Goal: Information Seeking & Learning: Learn about a topic

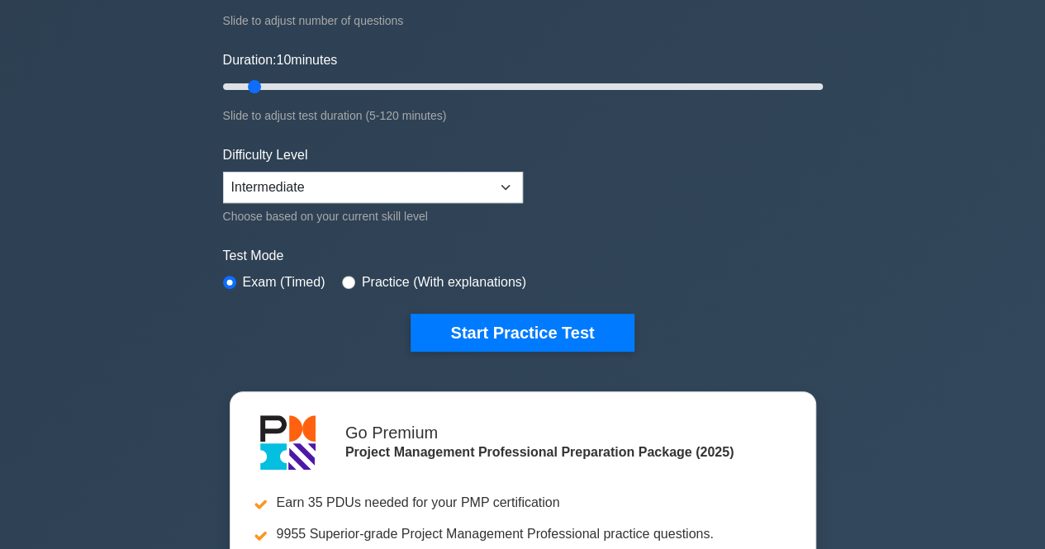
scroll to position [330, 0]
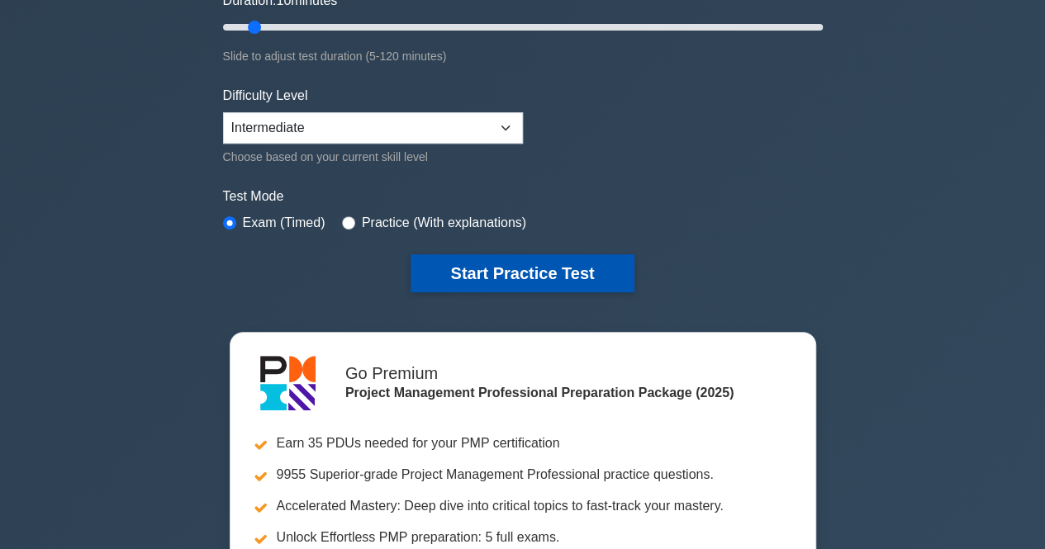
click at [461, 262] on button "Start Practice Test" at bounding box center [521, 273] width 223 height 38
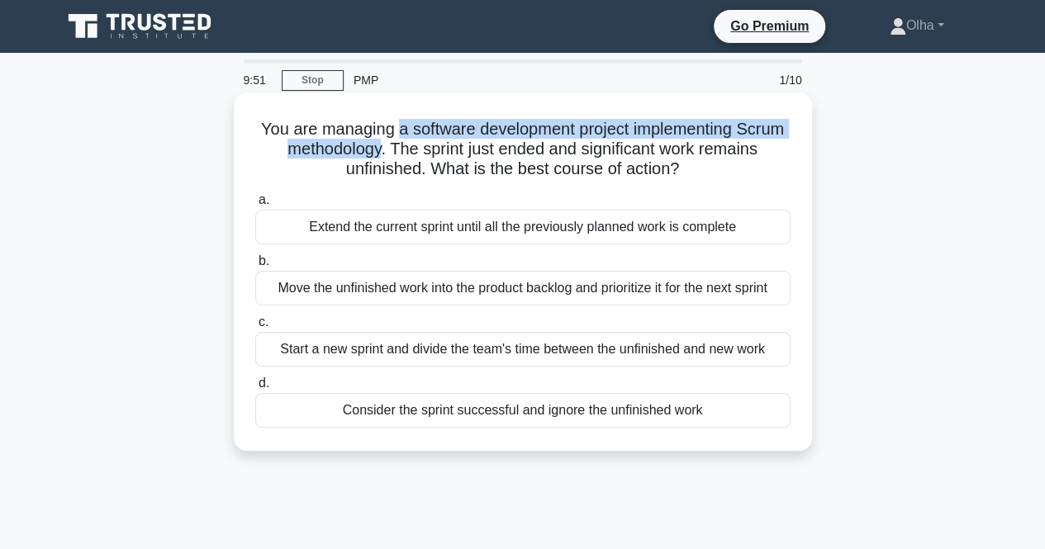
drag, startPoint x: 418, startPoint y: 137, endPoint x: 436, endPoint y: 156, distance: 26.3
click at [436, 156] on h5 "You are managing a software development project implementing Scrum methodology.…" at bounding box center [522, 149] width 538 height 61
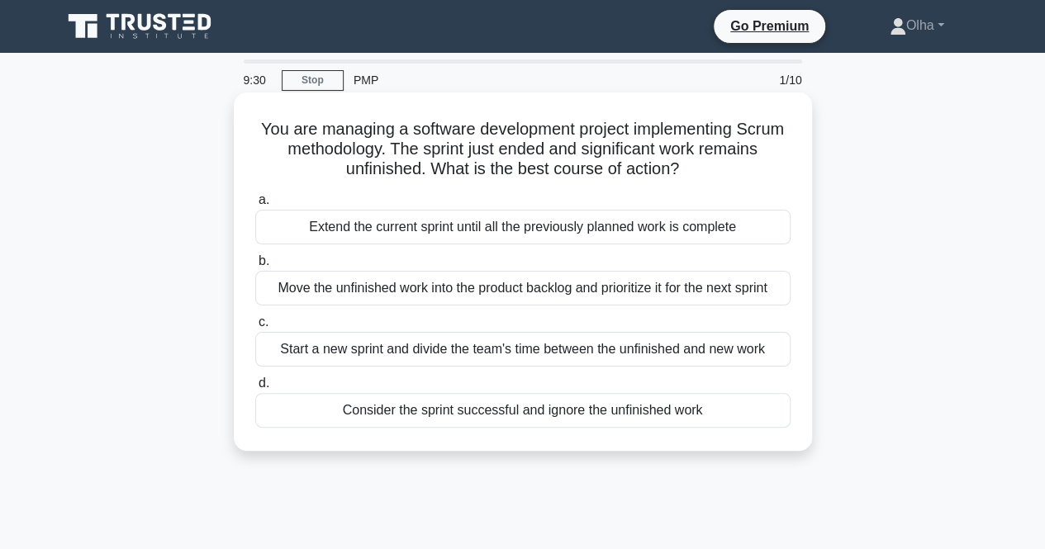
click at [394, 293] on div "Move the unfinished work into the product backlog and prioritize it for the nex…" at bounding box center [522, 288] width 535 height 35
click at [255, 267] on input "b. Move the unfinished work into the product backlog and prioritize it for the …" at bounding box center [255, 261] width 0 height 11
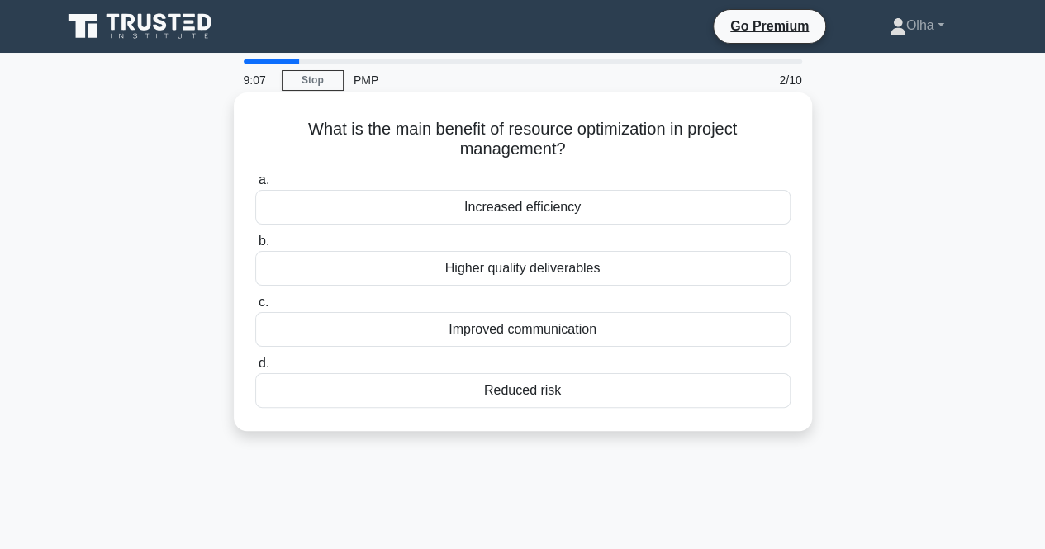
click at [448, 211] on div "Increased efficiency" at bounding box center [522, 207] width 535 height 35
click at [255, 186] on input "a. Increased efficiency" at bounding box center [255, 180] width 0 height 11
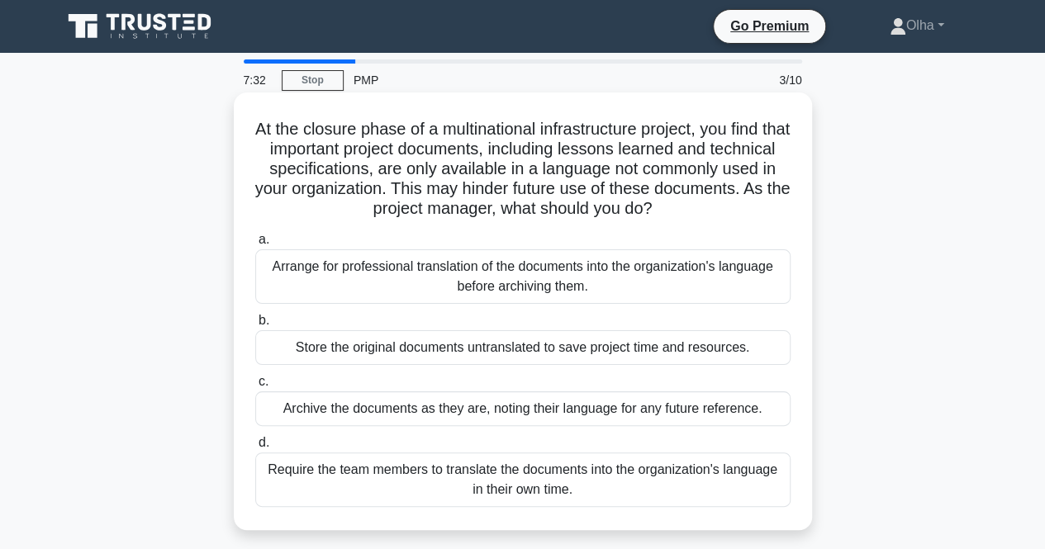
click at [704, 274] on div "Arrange for professional translation of the documents into the organization's l…" at bounding box center [522, 276] width 535 height 54
click at [255, 245] on input "a. Arrange for professional translation of the documents into the organization'…" at bounding box center [255, 240] width 0 height 11
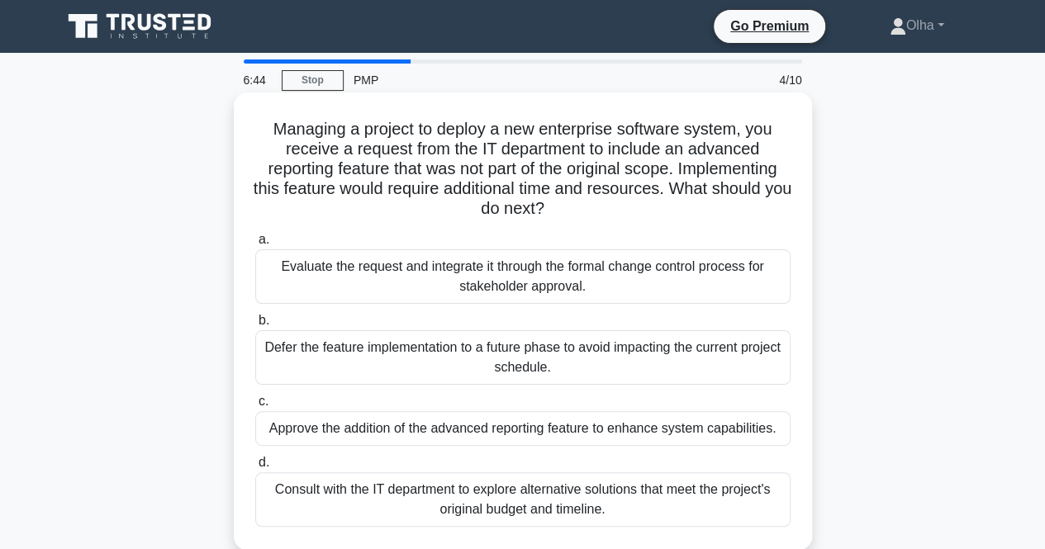
click at [703, 286] on div "Evaluate the request and integrate it through the formal change control process…" at bounding box center [522, 276] width 535 height 54
click at [255, 245] on input "a. Evaluate the request and integrate it through the formal change control proc…" at bounding box center [255, 240] width 0 height 11
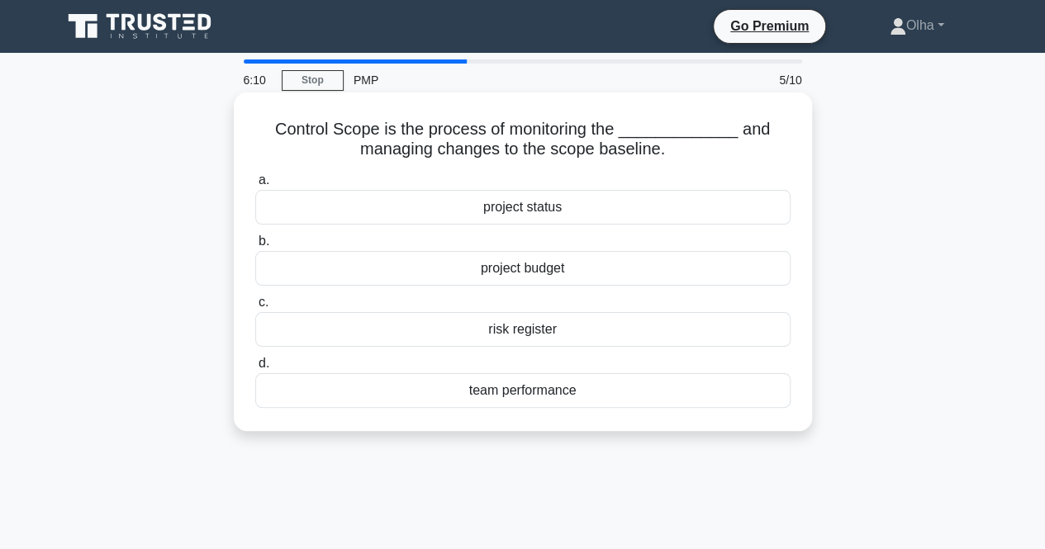
click at [637, 217] on div "project status" at bounding box center [522, 207] width 535 height 35
click at [255, 186] on input "a. project status" at bounding box center [255, 180] width 0 height 11
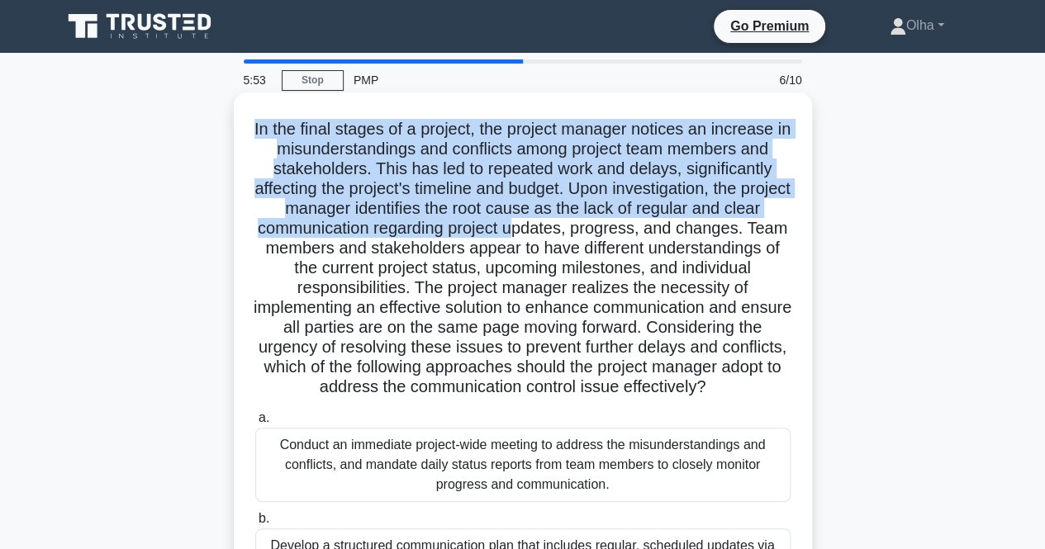
drag, startPoint x: 257, startPoint y: 126, endPoint x: 549, endPoint y: 235, distance: 312.0
click at [558, 230] on h5 "In the final stages of a project, the project manager notices an increase in mi…" at bounding box center [522, 258] width 538 height 279
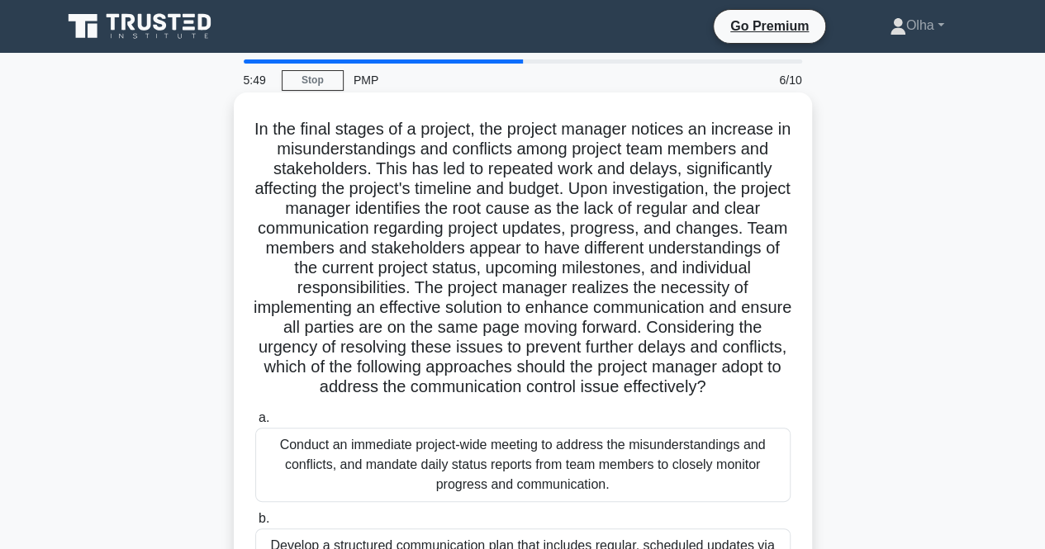
click at [586, 235] on h5 "In the final stages of a project, the project manager notices an increase in mi…" at bounding box center [522, 258] width 538 height 279
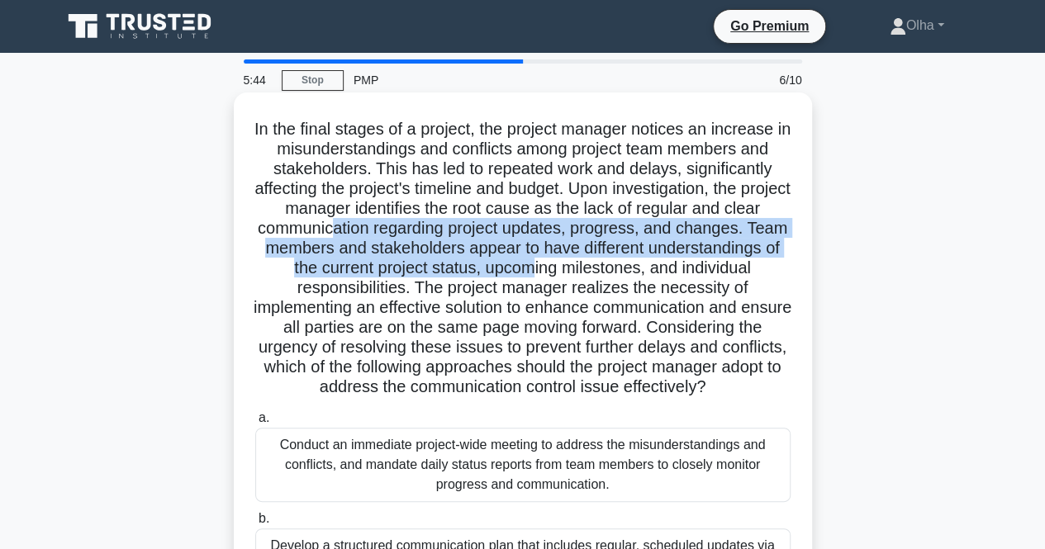
drag, startPoint x: 375, startPoint y: 232, endPoint x: 643, endPoint y: 263, distance: 270.1
click at [643, 263] on h5 "In the final stages of a project, the project manager notices an increase in mi…" at bounding box center [522, 258] width 538 height 279
click at [624, 265] on h5 "In the final stages of a project, the project manager notices an increase in mi…" at bounding box center [522, 258] width 538 height 279
click at [440, 248] on h5 "In the final stages of a project, the project manager notices an increase in mi…" at bounding box center [522, 258] width 538 height 279
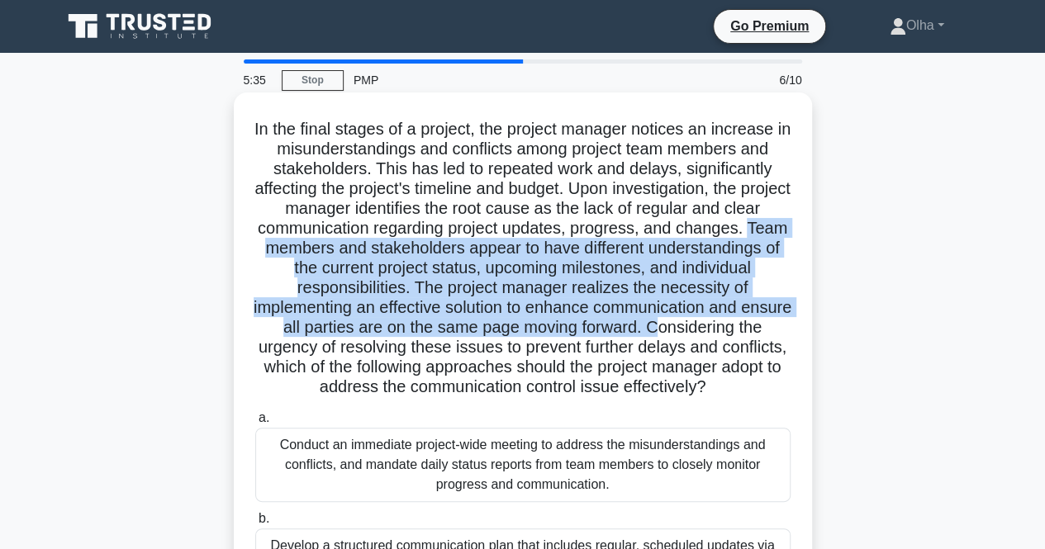
drag, startPoint x: 302, startPoint y: 251, endPoint x: 697, endPoint y: 331, distance: 402.7
click at [697, 331] on h5 "In the final stages of a project, the project manager notices an increase in mi…" at bounding box center [522, 258] width 538 height 279
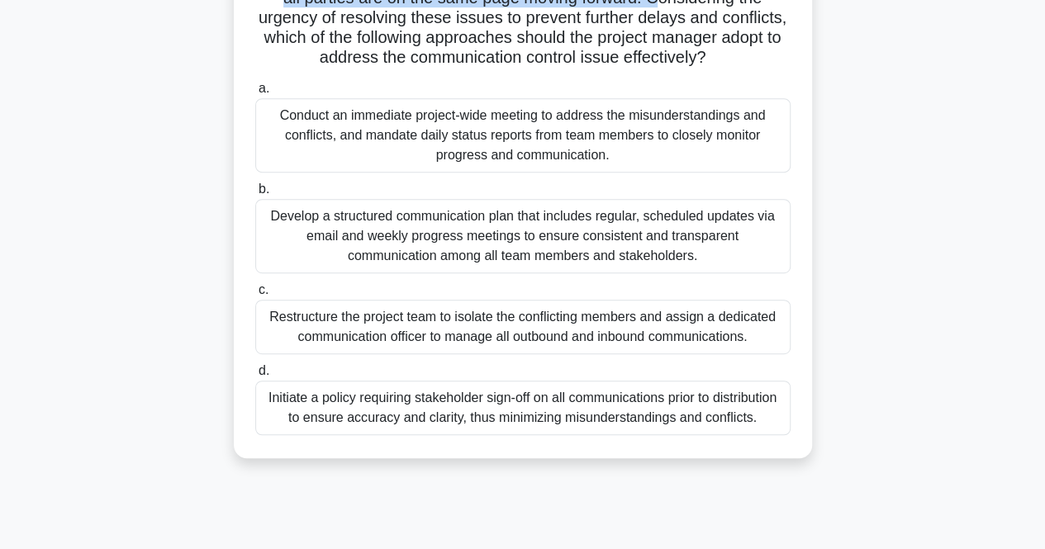
scroll to position [330, 0]
click at [590, 258] on div "Develop a structured communication plan that includes regular, scheduled update…" at bounding box center [522, 235] width 535 height 74
click at [255, 194] on input "b. Develop a structured communication plan that includes regular, scheduled upd…" at bounding box center [255, 188] width 0 height 11
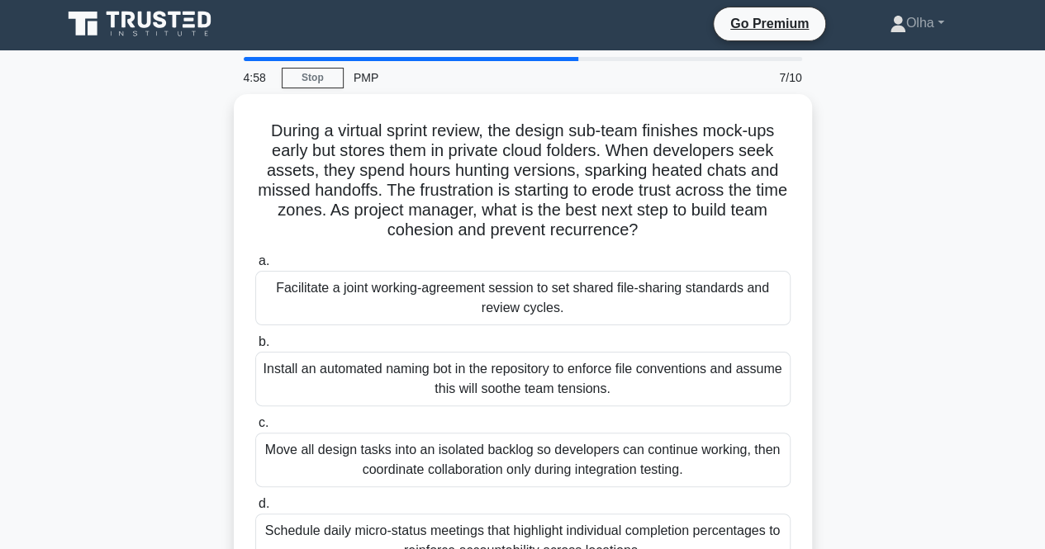
scroll to position [0, 0]
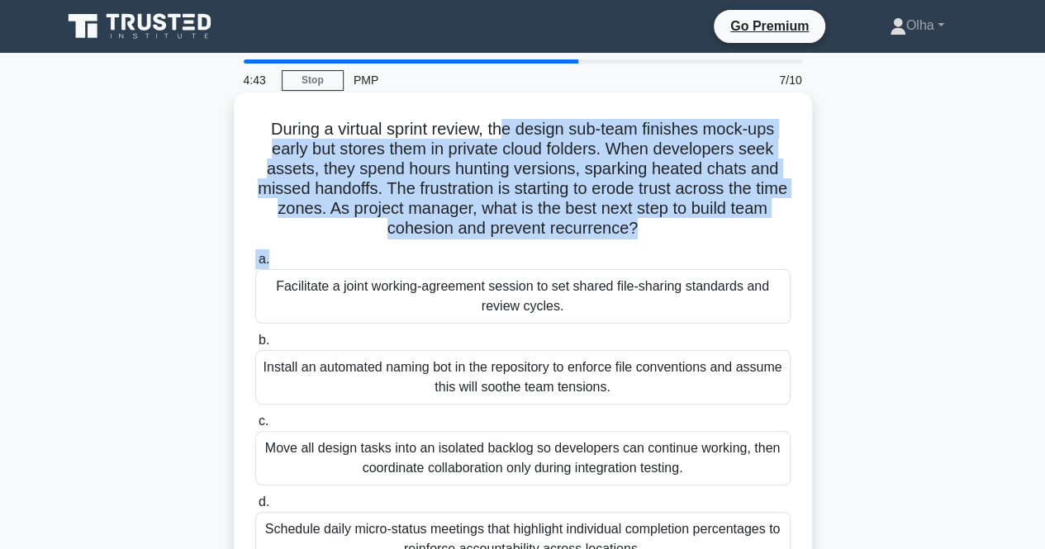
drag, startPoint x: 502, startPoint y: 123, endPoint x: 728, endPoint y: 249, distance: 258.7
click at [728, 249] on div "During a virtual sprint review, the design sub-team finishes mock-ups early but…" at bounding box center [522, 341] width 565 height 484
click at [712, 227] on h5 "During a virtual sprint review, the design sub-team finishes mock-ups early but…" at bounding box center [522, 179] width 538 height 121
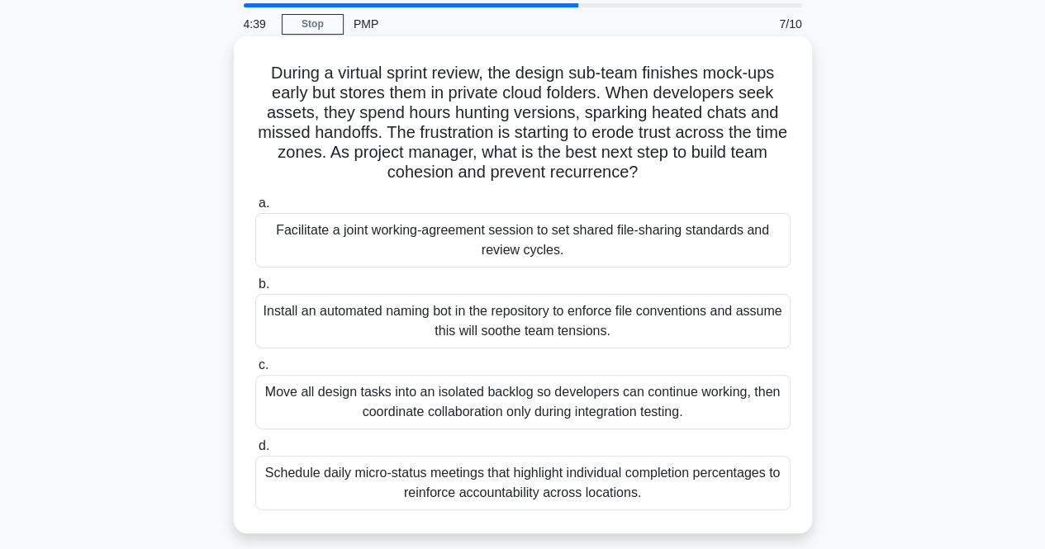
scroll to position [83, 0]
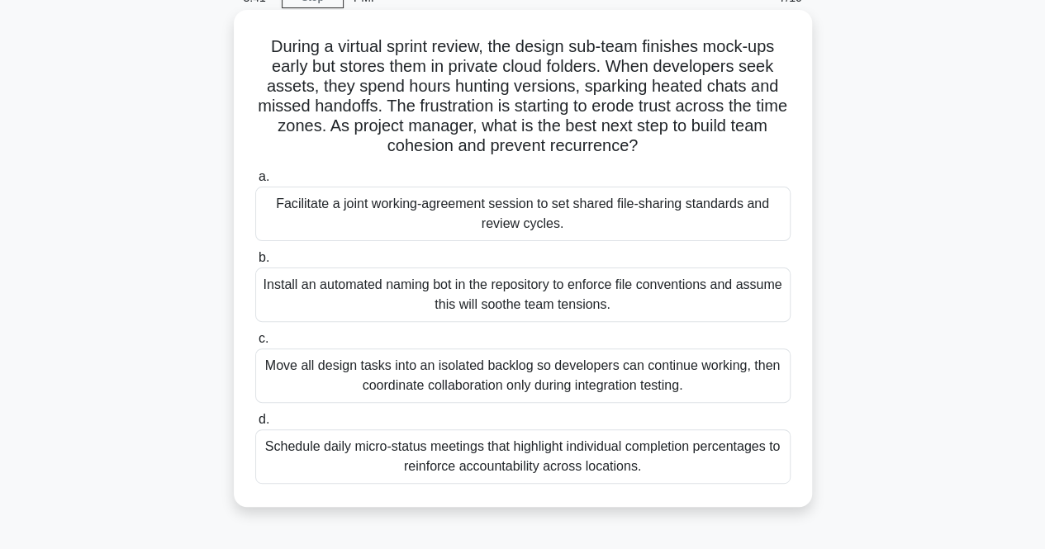
click at [343, 238] on div "Facilitate a joint working-agreement session to set shared file-sharing standar…" at bounding box center [522, 214] width 535 height 54
click at [255, 182] on input "a. Facilitate a joint working-agreement session to set shared file-sharing stan…" at bounding box center [255, 177] width 0 height 11
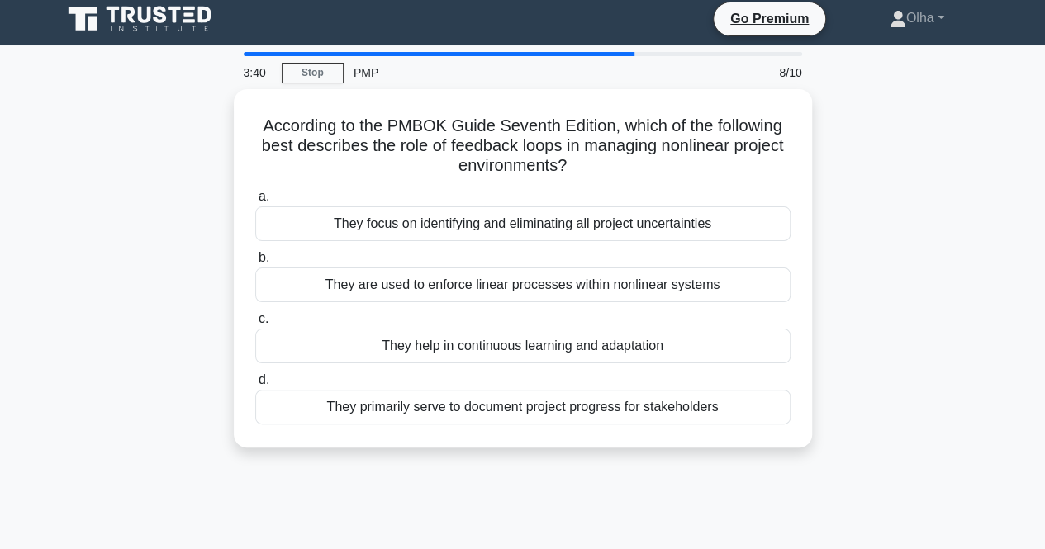
scroll to position [0, 0]
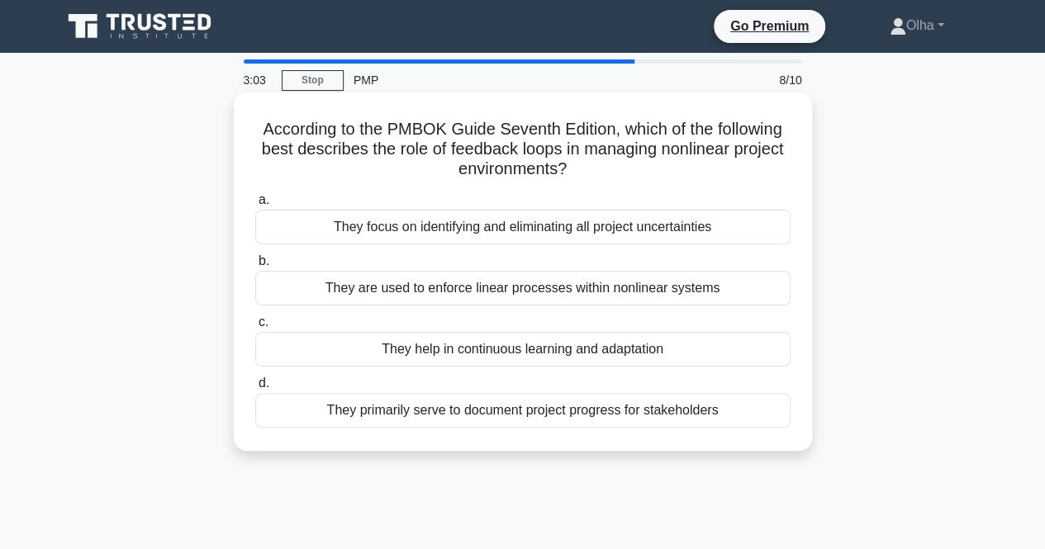
click at [362, 231] on div "They focus on identifying and eliminating all project uncertainties" at bounding box center [522, 227] width 535 height 35
click at [255, 206] on input "a. They focus on identifying and eliminating all project uncertainties" at bounding box center [255, 200] width 0 height 11
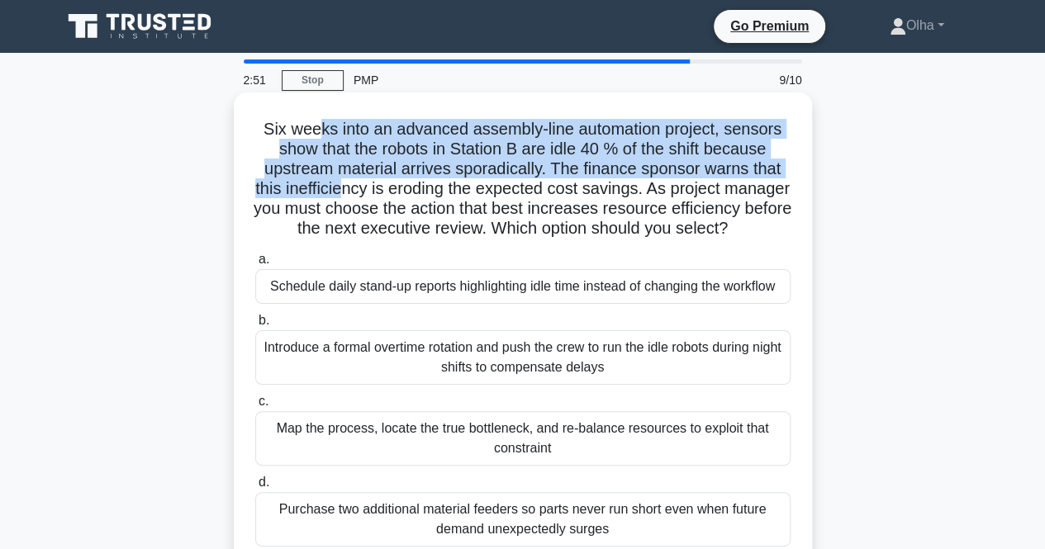
drag, startPoint x: 312, startPoint y: 131, endPoint x: 379, endPoint y: 194, distance: 91.7
click at [379, 194] on h5 "Six weeks into an advanced assembly-line automation project, sensors show that …" at bounding box center [522, 179] width 538 height 121
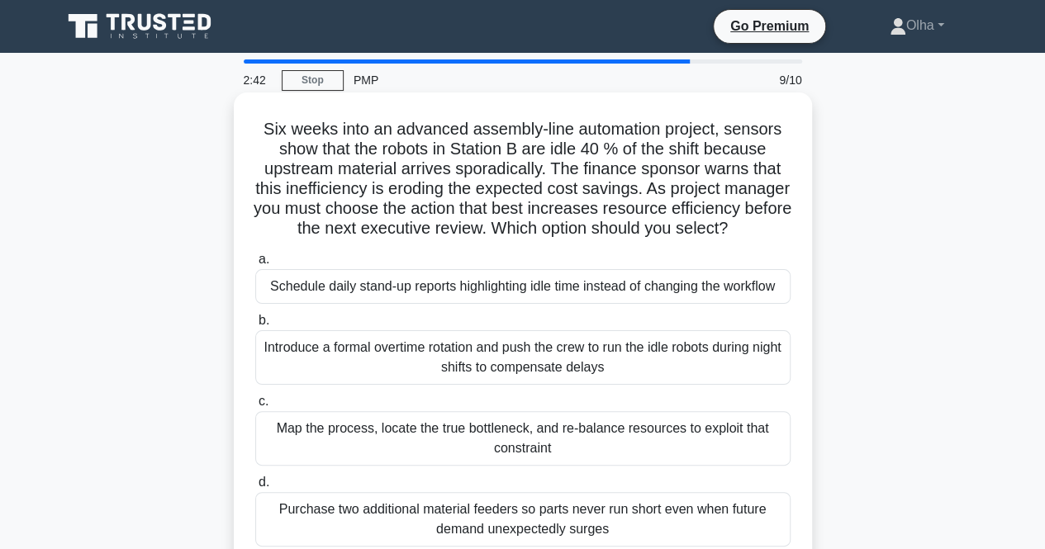
click at [406, 186] on h5 "Six weeks into an advanced assembly-line automation project, sensors show that …" at bounding box center [522, 179] width 538 height 121
drag, startPoint x: 402, startPoint y: 170, endPoint x: 542, endPoint y: 172, distance: 139.6
click at [542, 172] on h5 "Six weeks into an advanced assembly-line automation project, sensors show that …" at bounding box center [522, 179] width 538 height 121
drag, startPoint x: 565, startPoint y: 168, endPoint x: 606, endPoint y: 240, distance: 82.9
click at [606, 239] on h5 "Six weeks into an advanced assembly-line automation project, sensors show that …" at bounding box center [522, 179] width 538 height 121
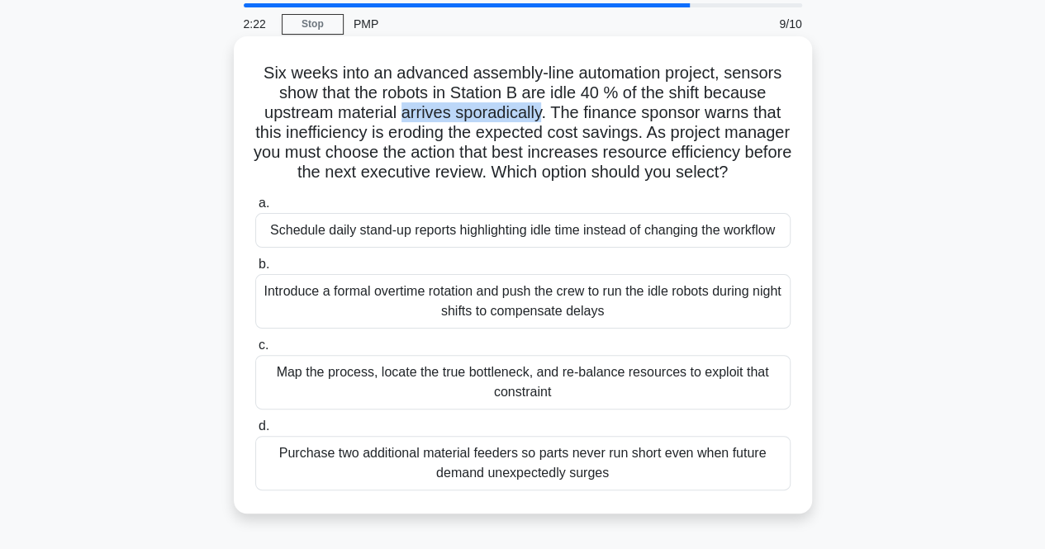
scroll to position [83, 0]
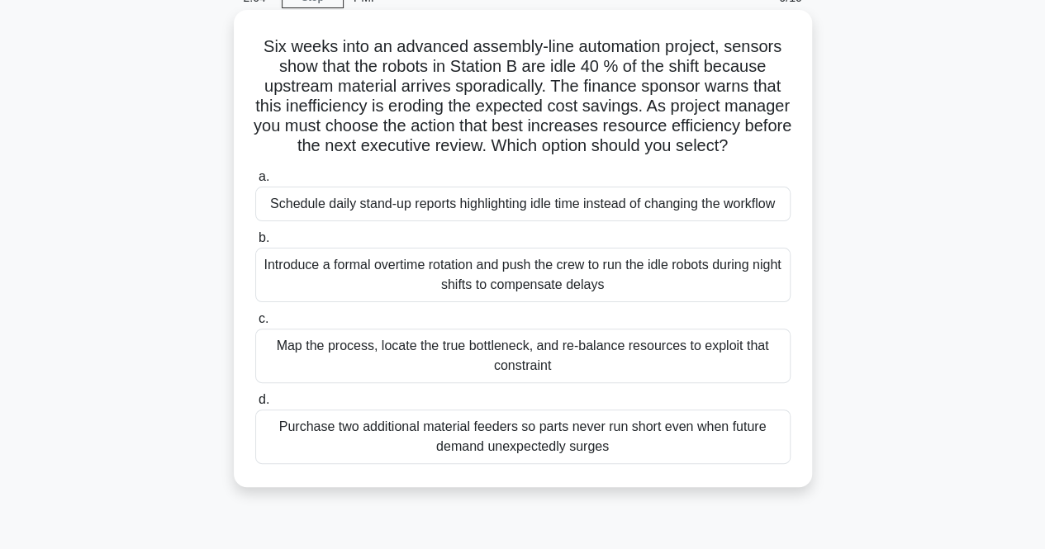
click at [357, 383] on div "Map the process, locate the true bottleneck, and re-balance resources to exploi…" at bounding box center [522, 356] width 535 height 54
click at [255, 325] on input "c. Map the process, locate the true bottleneck, and re-balance resources to exp…" at bounding box center [255, 319] width 0 height 11
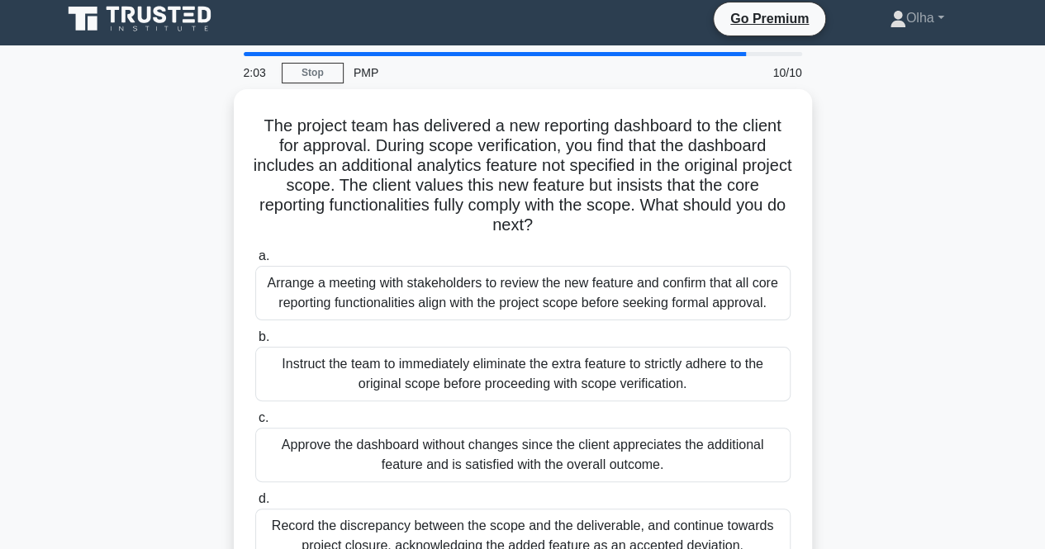
scroll to position [0, 0]
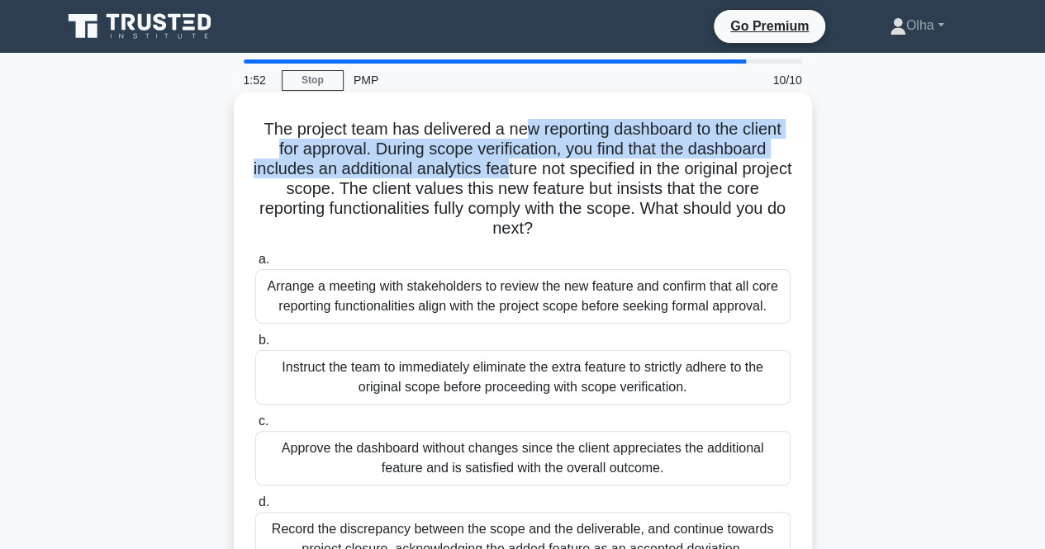
drag, startPoint x: 518, startPoint y: 136, endPoint x: 532, endPoint y: 178, distance: 43.6
click at [532, 178] on h5 "The project team has delivered a new reporting dashboard to the client for appr…" at bounding box center [522, 179] width 538 height 121
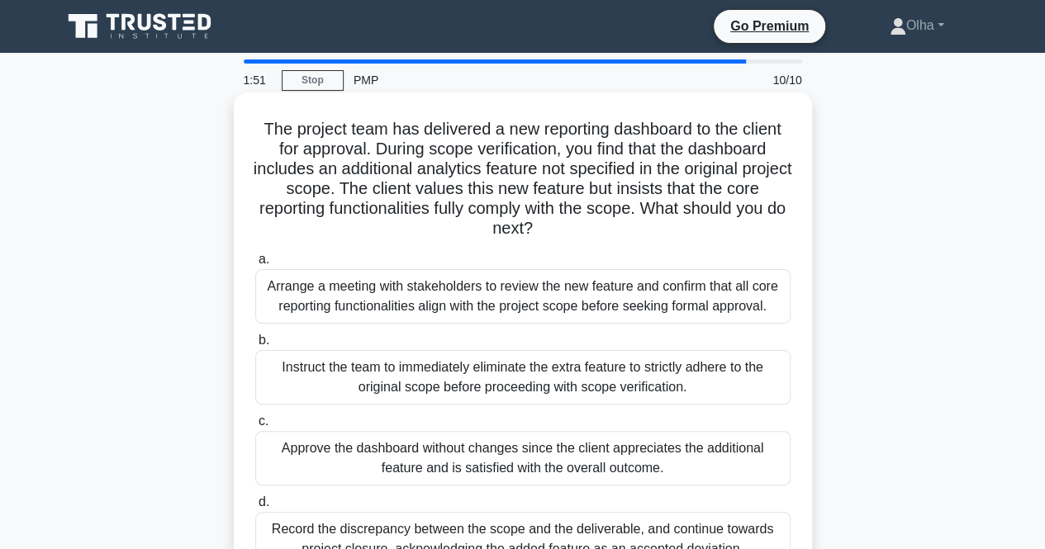
click at [642, 253] on label "a. Arrange a meeting with stakeholders to review the new feature and confirm th…" at bounding box center [522, 286] width 535 height 74
click at [255, 254] on input "a. Arrange a meeting with stakeholders to review the new feature and confirm th…" at bounding box center [255, 259] width 0 height 11
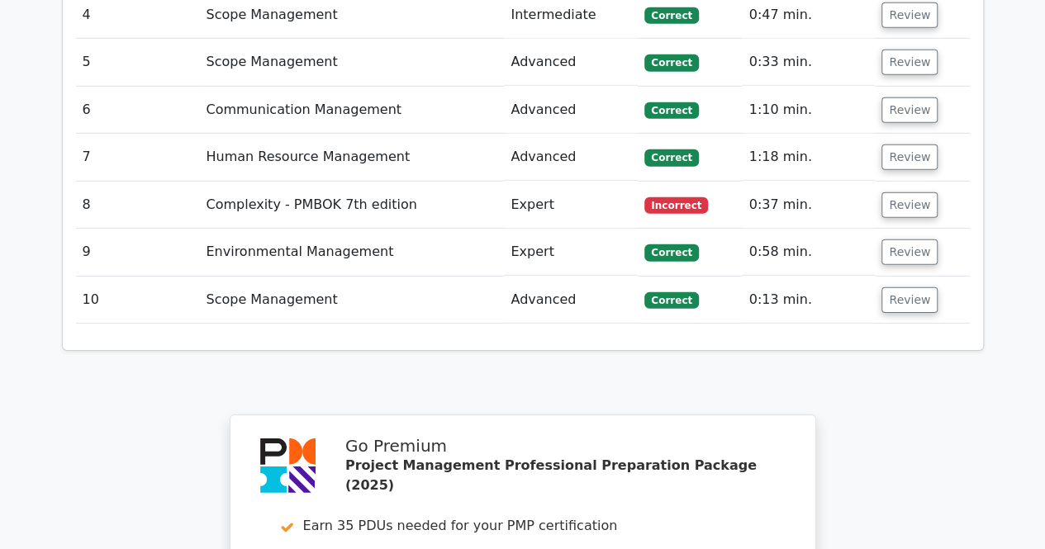
scroll to position [2395, 0]
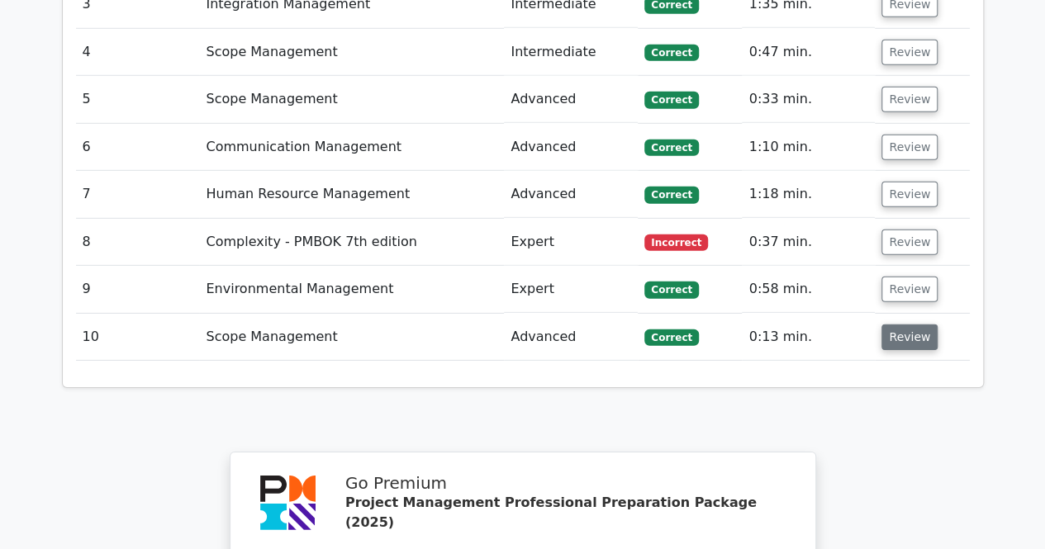
click at [908, 325] on button "Review" at bounding box center [909, 338] width 56 height 26
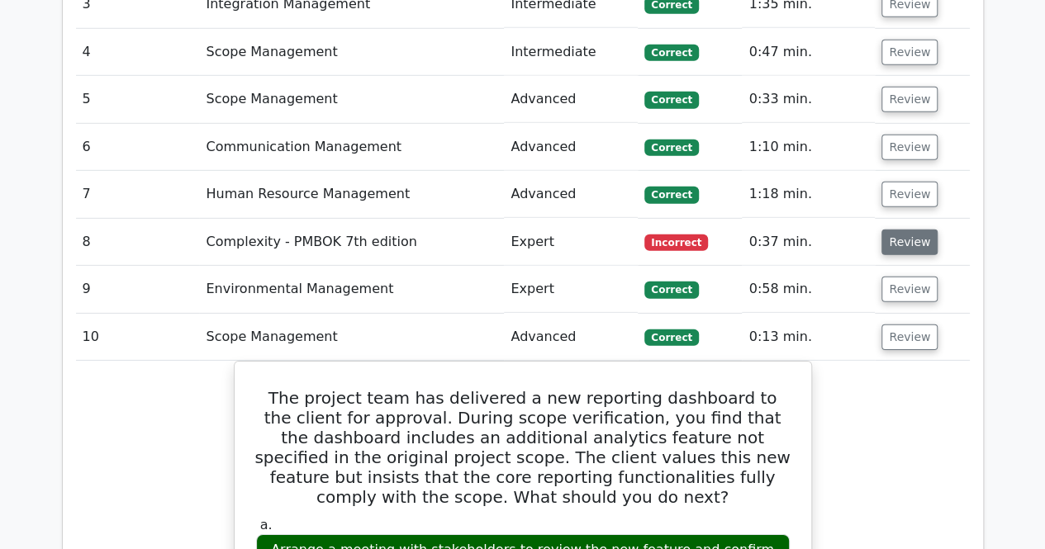
click at [881, 230] on button "Review" at bounding box center [909, 243] width 56 height 26
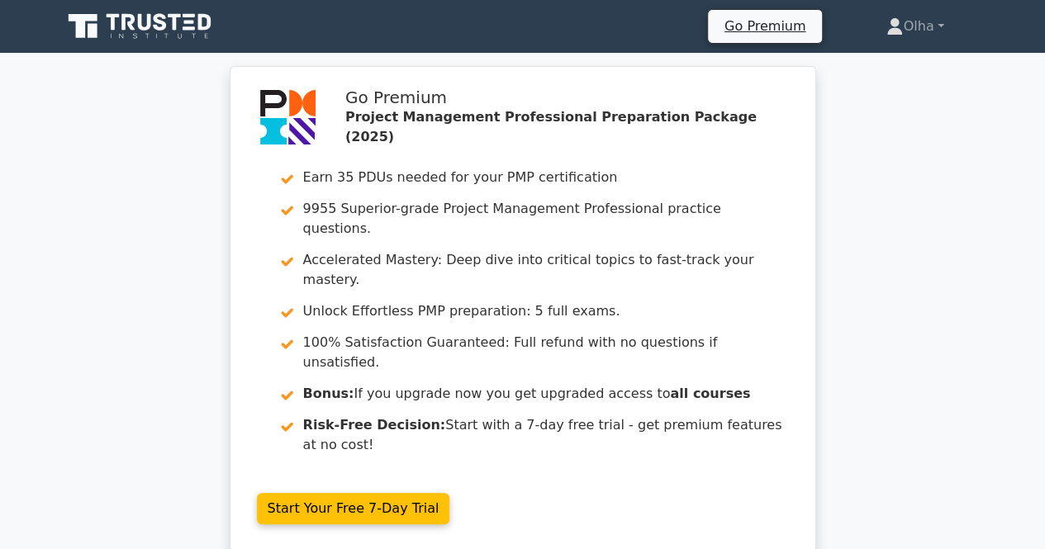
scroll to position [0, 0]
